Goal: Task Accomplishment & Management: Manage account settings

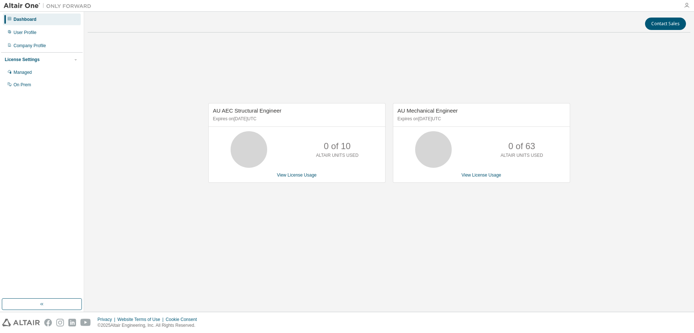
click at [687, 3] on icon "button" at bounding box center [687, 6] width 6 height 6
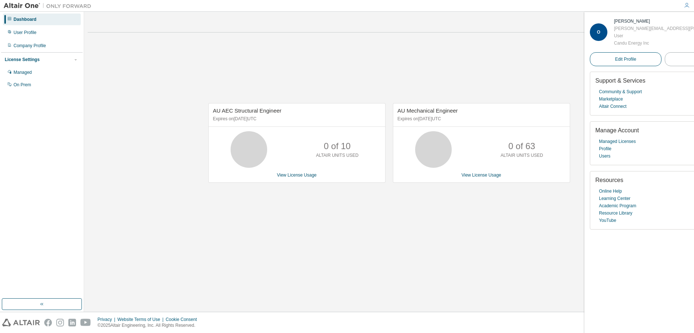
click at [624, 57] on span "Edit Profile" at bounding box center [625, 59] width 21 height 6
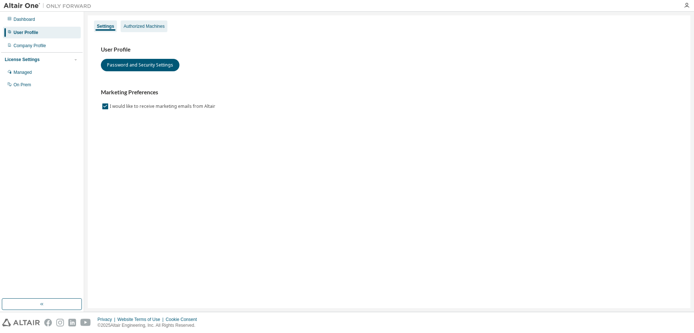
click at [149, 26] on div "Authorized Machines" at bounding box center [144, 26] width 41 height 6
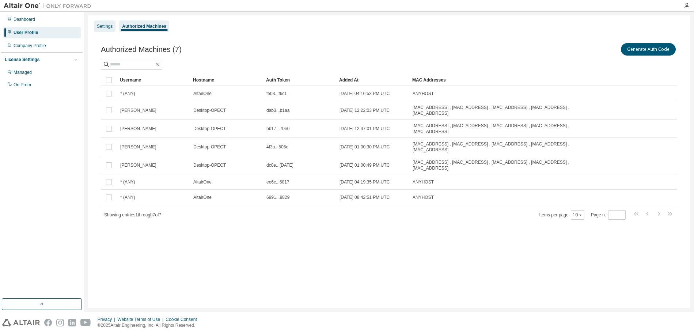
click at [103, 29] on div "Settings" at bounding box center [105, 26] width 16 height 6
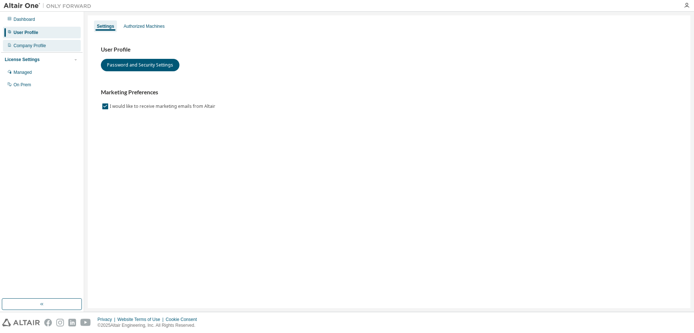
click at [39, 46] on div "Company Profile" at bounding box center [30, 46] width 33 height 6
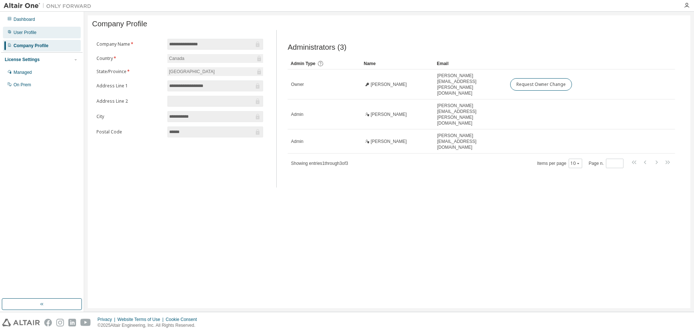
click at [28, 32] on div "User Profile" at bounding box center [25, 33] width 23 height 6
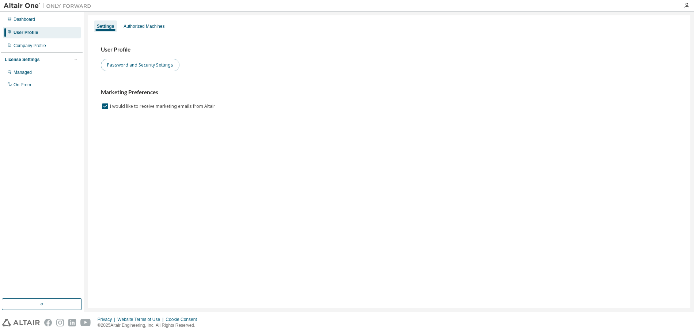
click at [136, 65] on button "Password and Security Settings" at bounding box center [140, 65] width 79 height 12
